Goal: Information Seeking & Learning: Learn about a topic

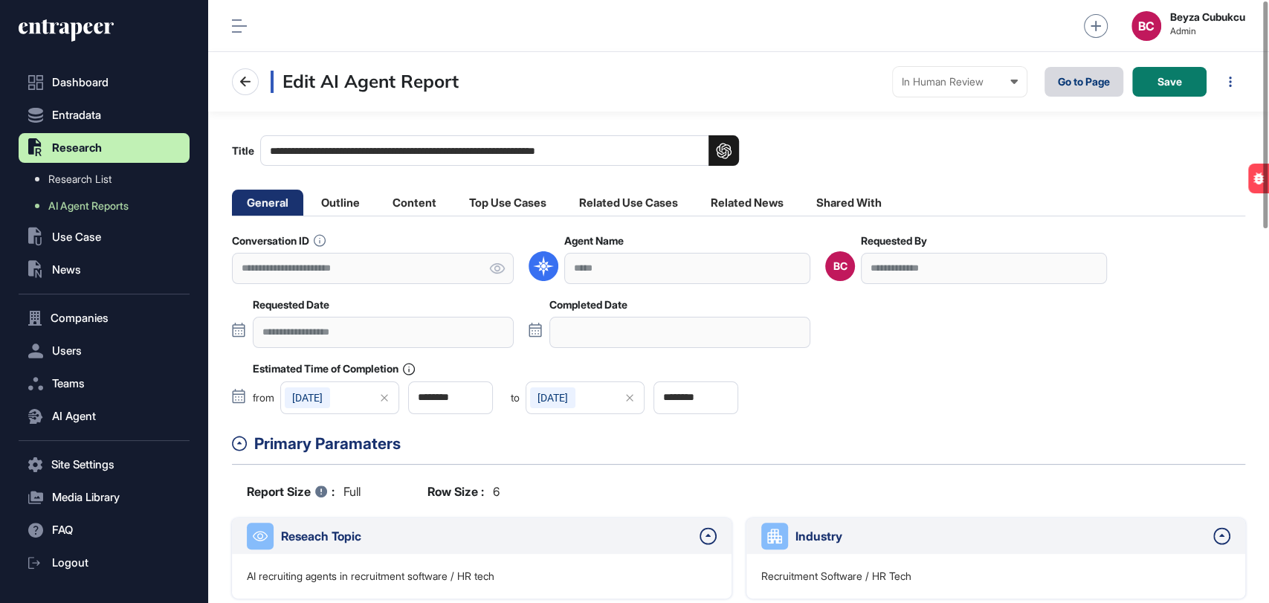
click at [1075, 87] on link "Go to Page" at bounding box center [1083, 82] width 79 height 30
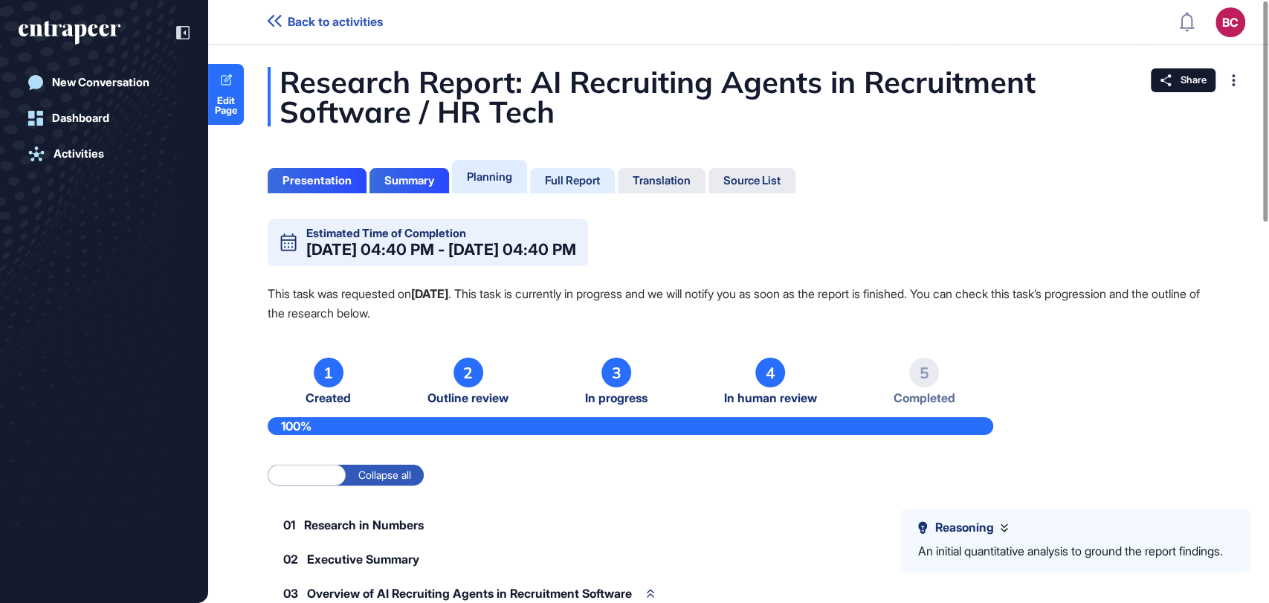
click at [576, 186] on div "Full Report" at bounding box center [572, 180] width 55 height 13
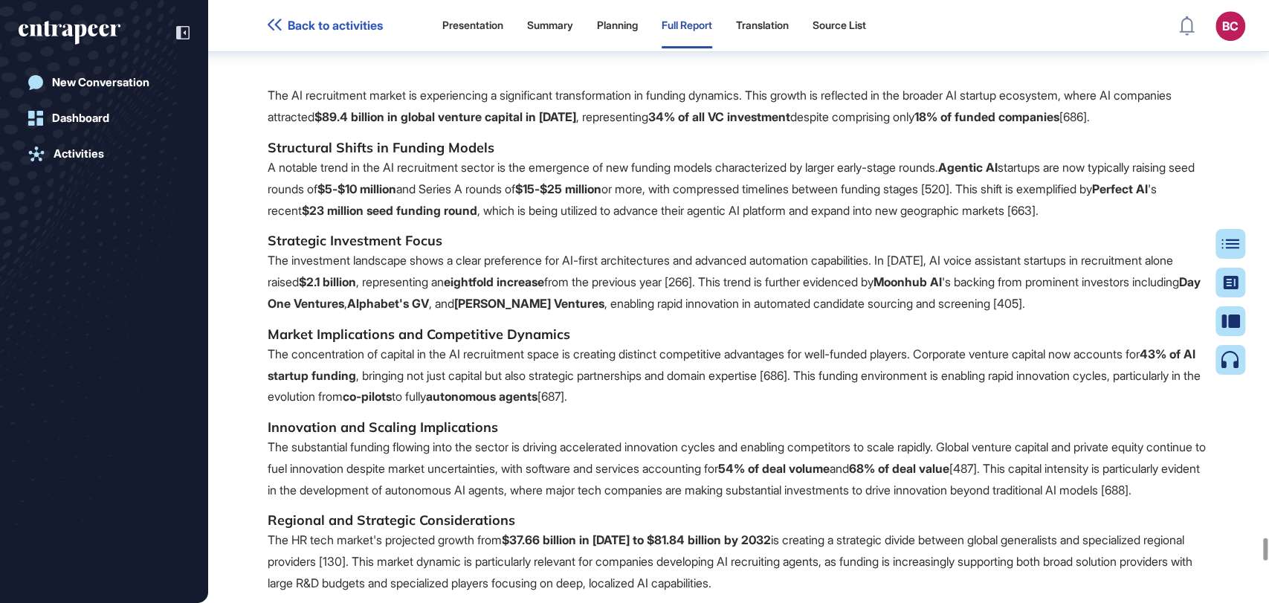
scroll to position [126057, 0]
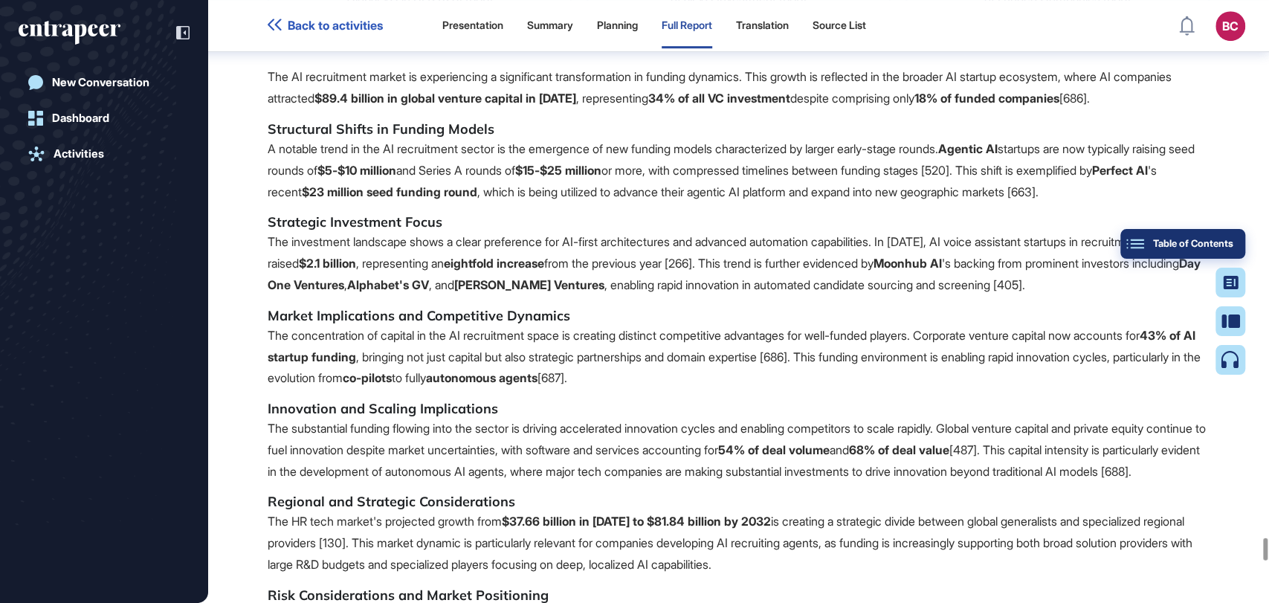
click at [1227, 254] on button "Table of Contents" at bounding box center [1182, 244] width 125 height 30
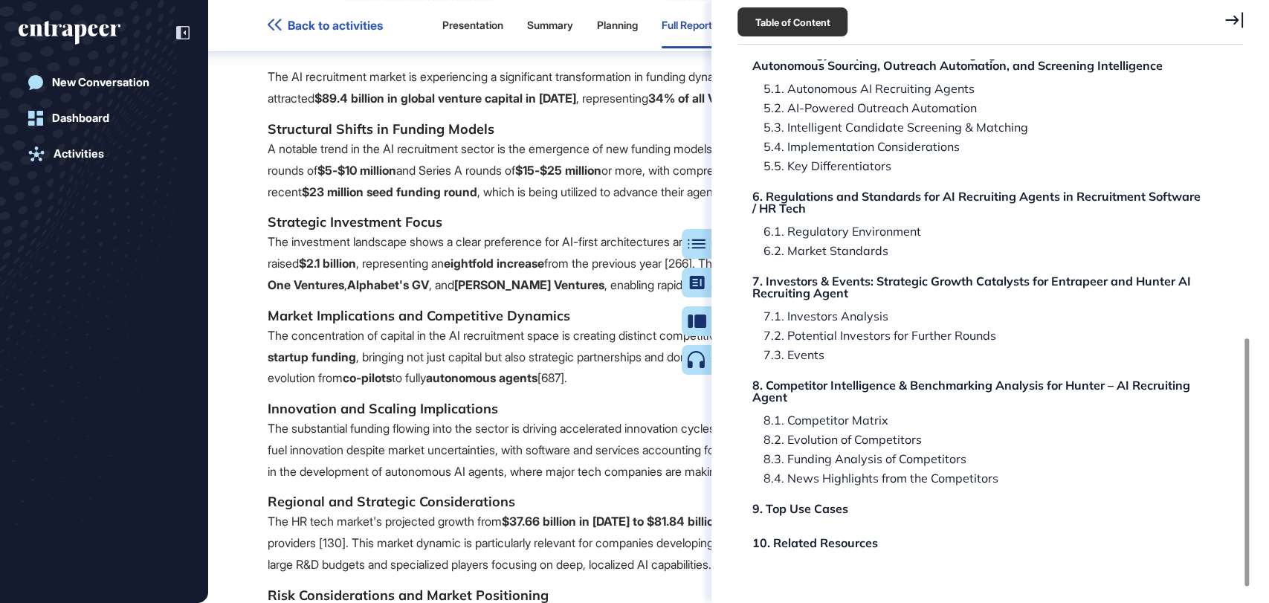
scroll to position [592, 0]
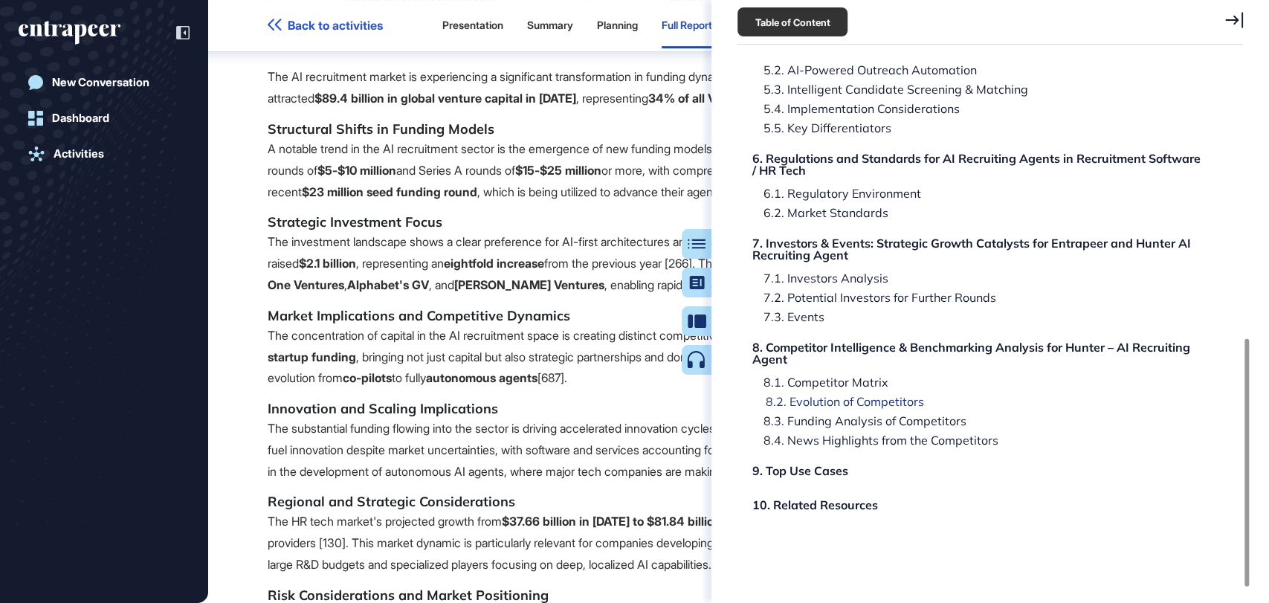
click at [827, 395] on div "8.2. Evolution of Competitors" at bounding box center [839, 401] width 169 height 12
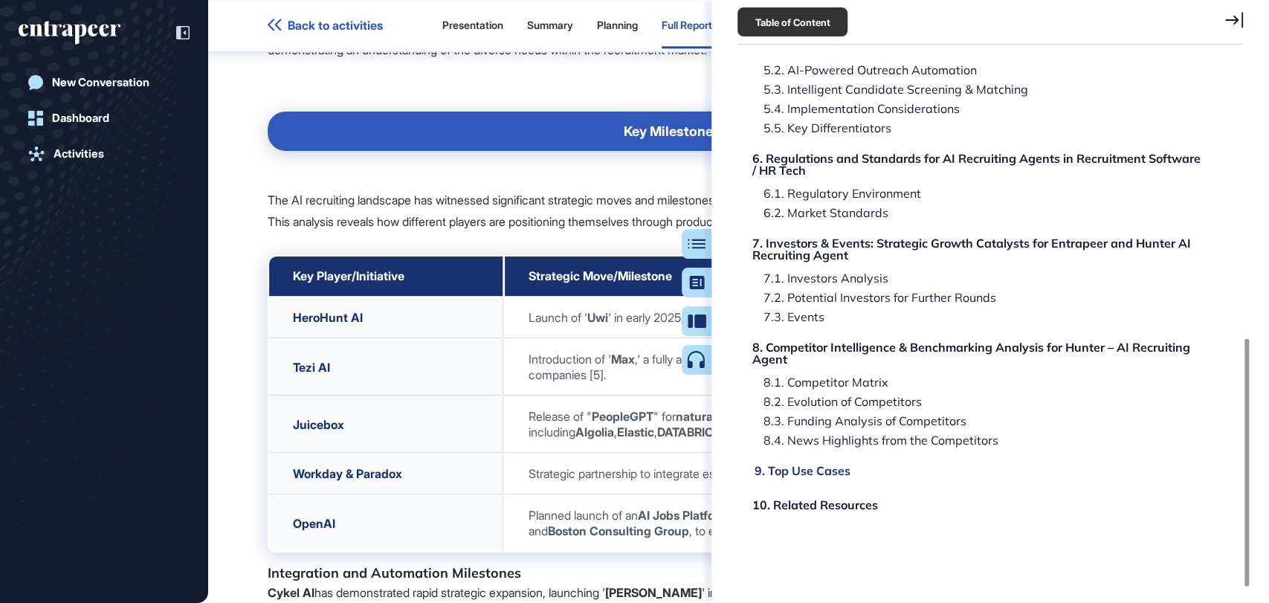
click at [792, 474] on div "9. Top Use Cases" at bounding box center [803, 471] width 96 height 12
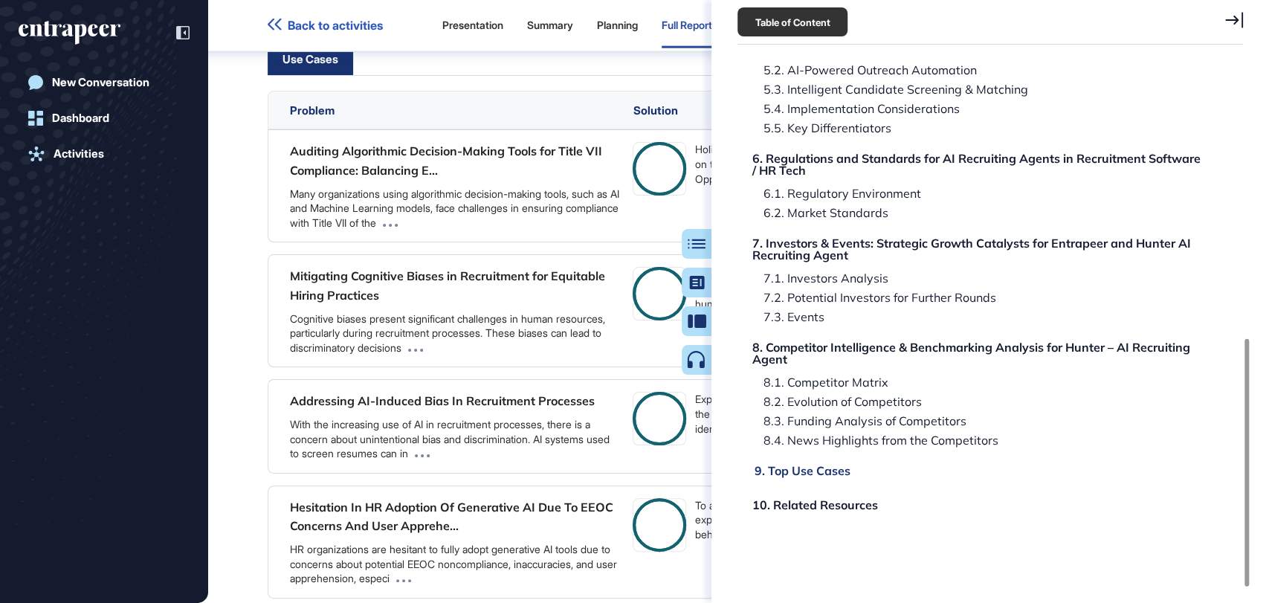
scroll to position [133746, 0]
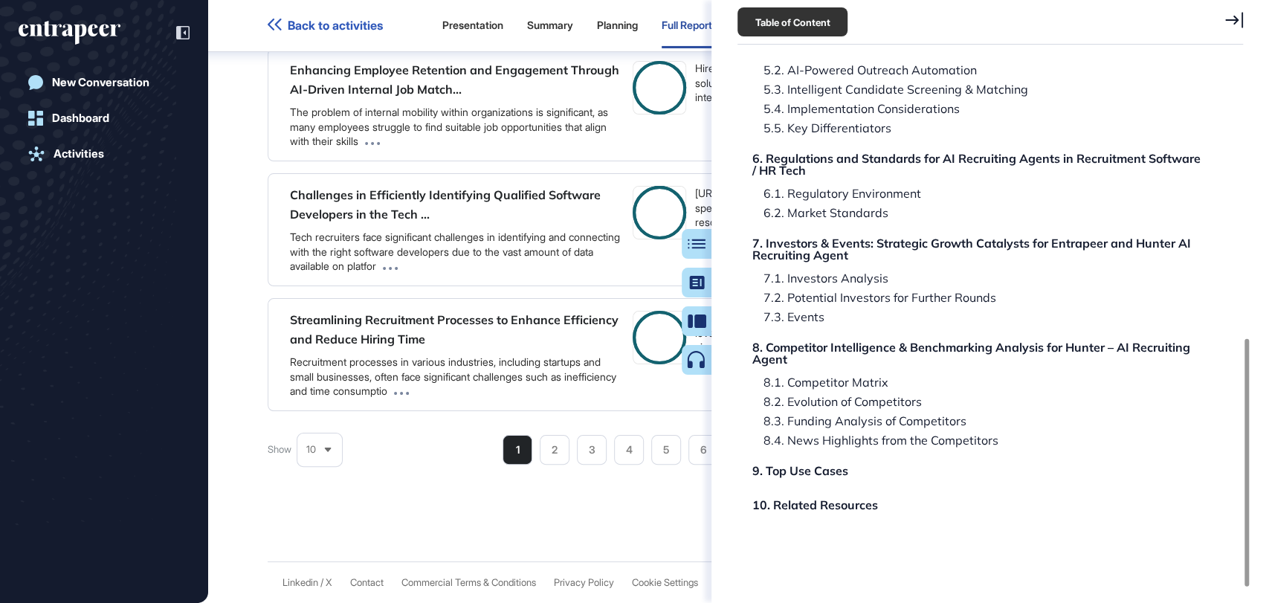
click at [1231, 12] on icon at bounding box center [1234, 20] width 18 height 16
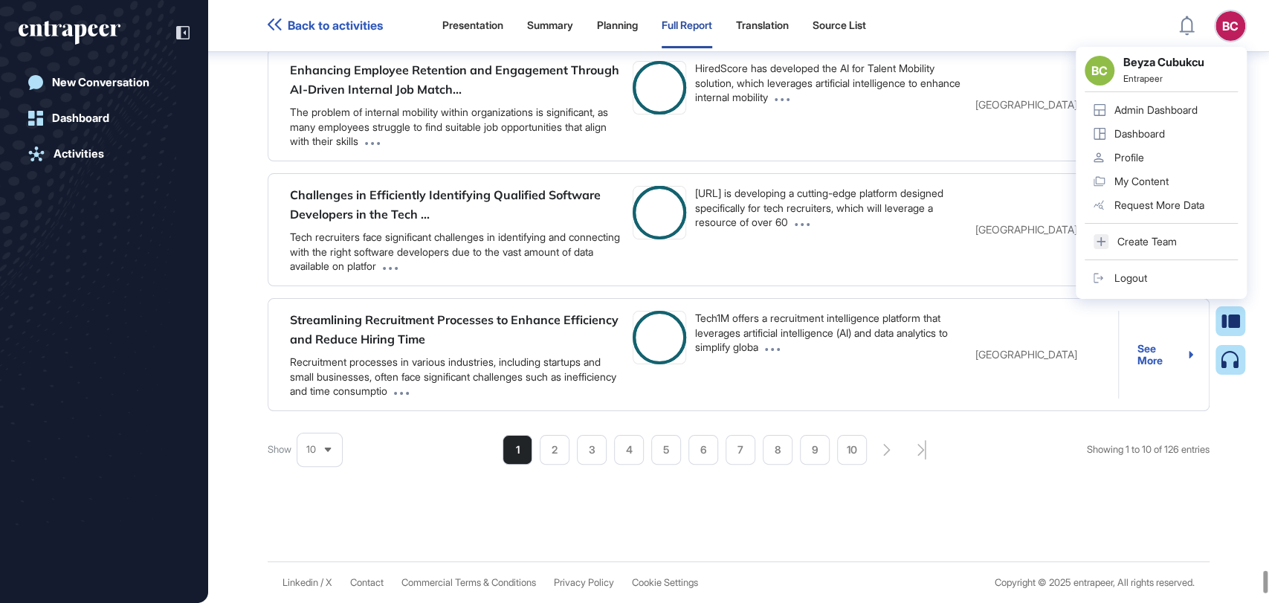
scroll to position [0, 0]
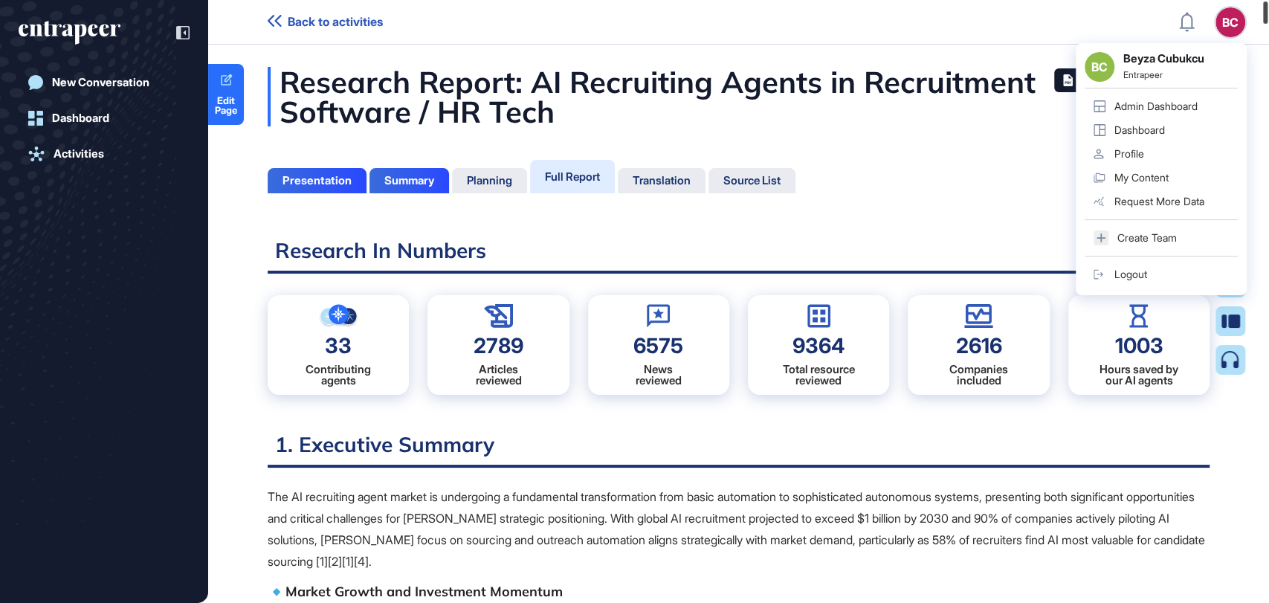
drag, startPoint x: 1265, startPoint y: 584, endPoint x: 1069, endPoint y: 22, distance: 594.6
click at [1258, 0] on html "Back to activities BC BC Beyza Cubukcu Entrapeer Admin Dashboard Dashboard Prof…" at bounding box center [634, 301] width 1269 height 603
